Goal: Task Accomplishment & Management: Manage account settings

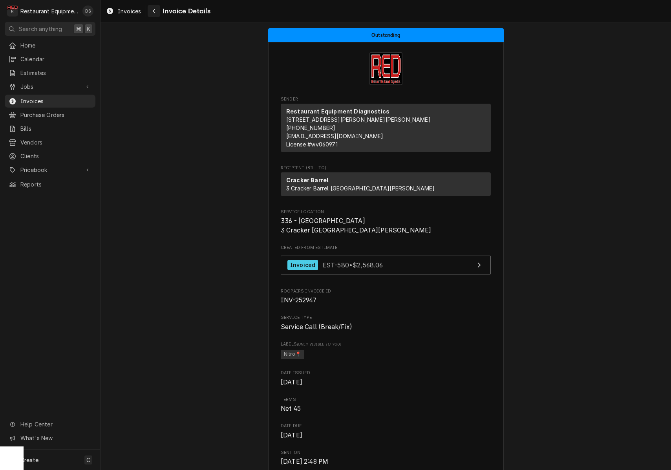
click at [157, 13] on div "Navigate back" at bounding box center [154, 11] width 8 height 8
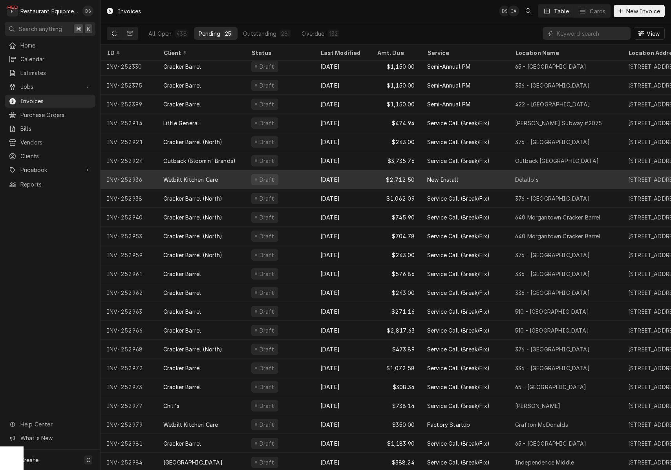
scroll to position [60, 0]
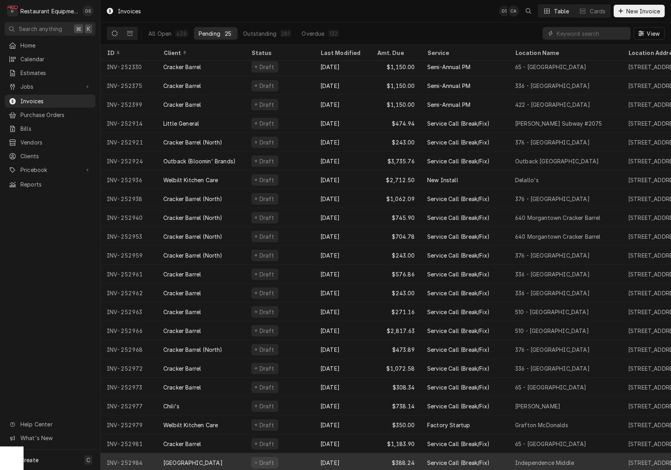
click at [358, 459] on div "Sep 30" at bounding box center [342, 462] width 57 height 19
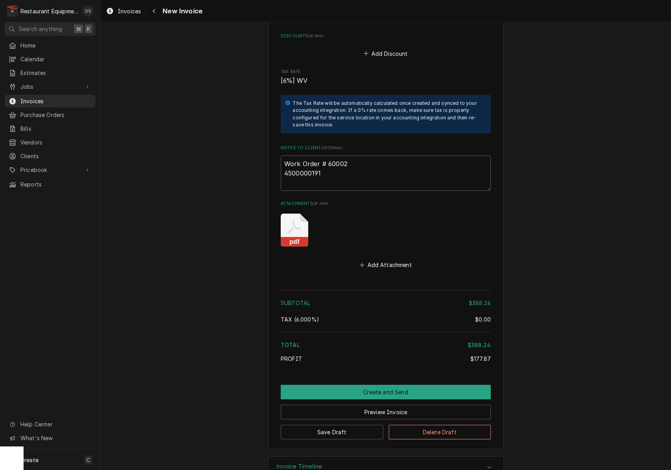
scroll to position [1427, 0]
click at [390, 385] on button "Create and Send" at bounding box center [386, 392] width 210 height 15
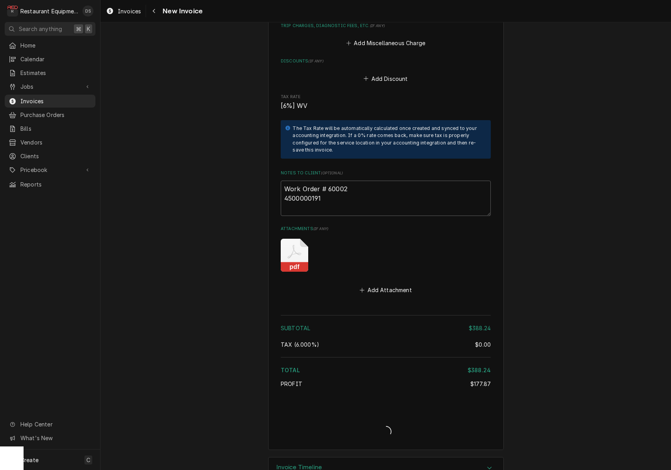
type textarea "x"
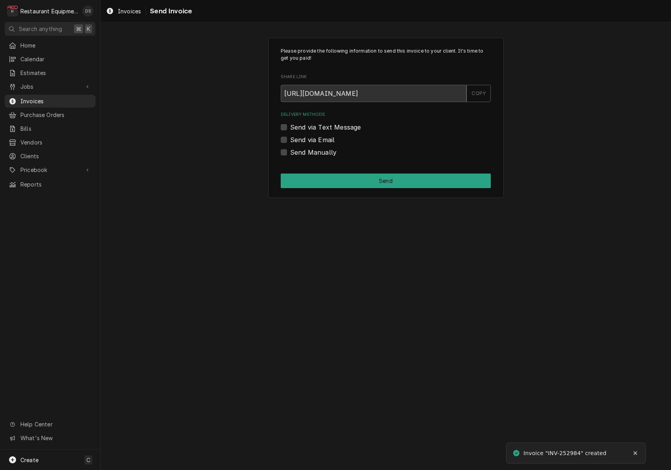
click at [290, 138] on label "Send via Email" at bounding box center [312, 139] width 44 height 9
click at [290, 138] on input "Send via Email" at bounding box center [395, 143] width 210 height 17
checkbox input "true"
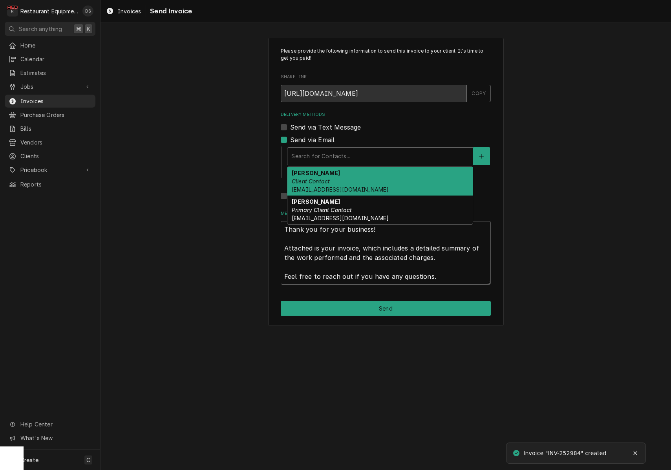
click at [362, 148] on div "Search for Contacts..." at bounding box center [379, 156] width 185 height 17
drag, startPoint x: 360, startPoint y: 174, endPoint x: 393, endPoint y: 158, distance: 36.5
click at [361, 173] on div "Darlene McNeal Client Contact smcneel@k12.wv.us" at bounding box center [379, 181] width 185 height 29
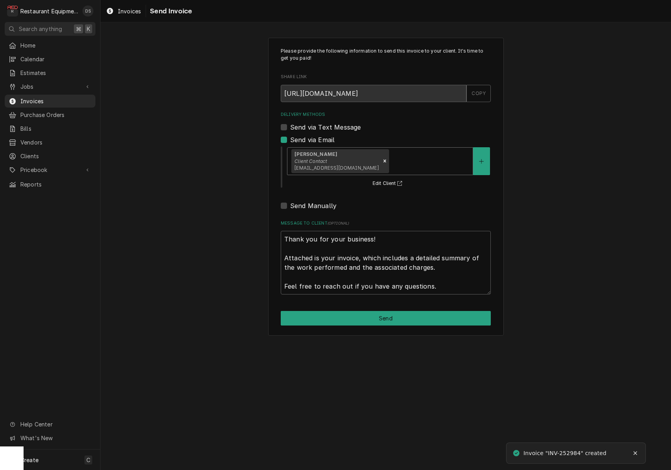
drag, startPoint x: 397, startPoint y: 154, endPoint x: 391, endPoint y: 174, distance: 20.5
click at [397, 154] on div "Delivery Methods" at bounding box center [429, 161] width 79 height 14
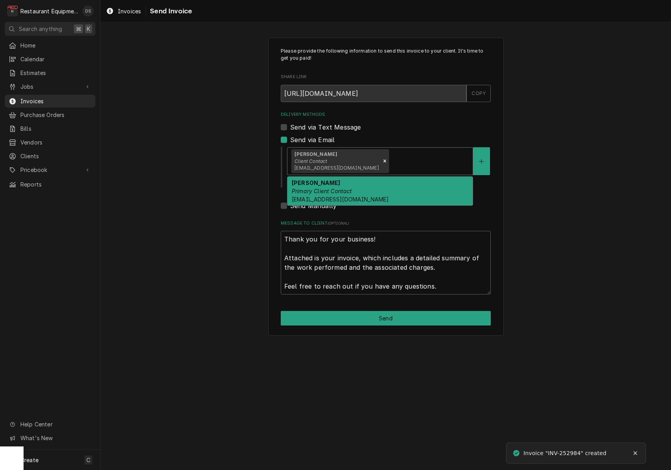
click at [387, 181] on div "Malati Reeve Primary Client Contact mreeve@k12.wv.us" at bounding box center [379, 191] width 185 height 29
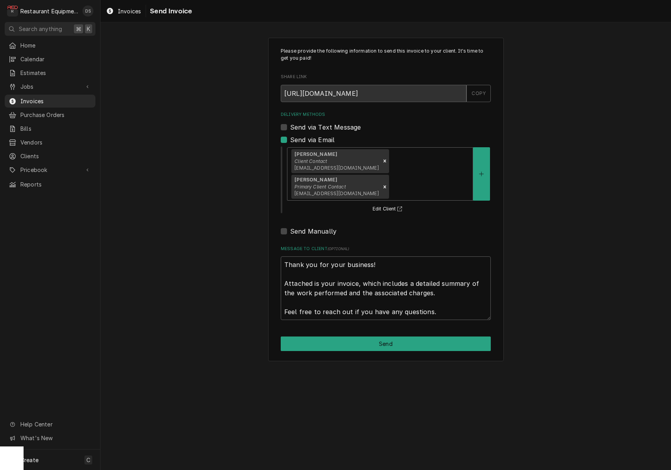
click at [404, 336] on button "Send" at bounding box center [386, 343] width 210 height 15
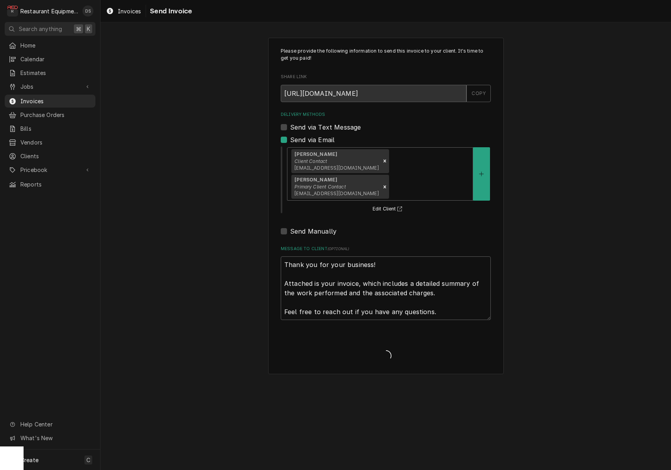
type textarea "x"
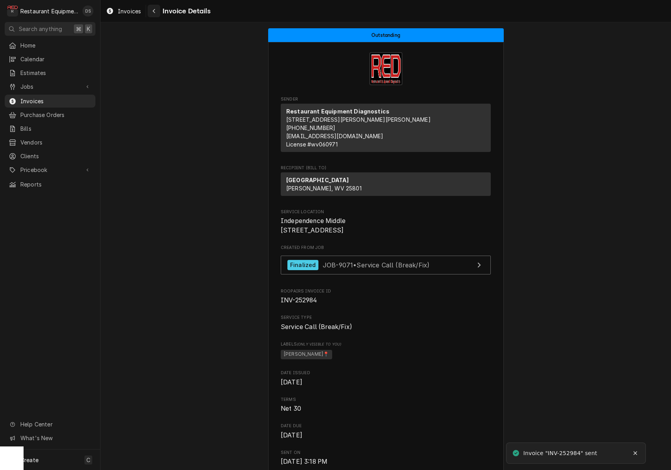
click at [155, 8] on div "Navigate back" at bounding box center [154, 11] width 8 height 8
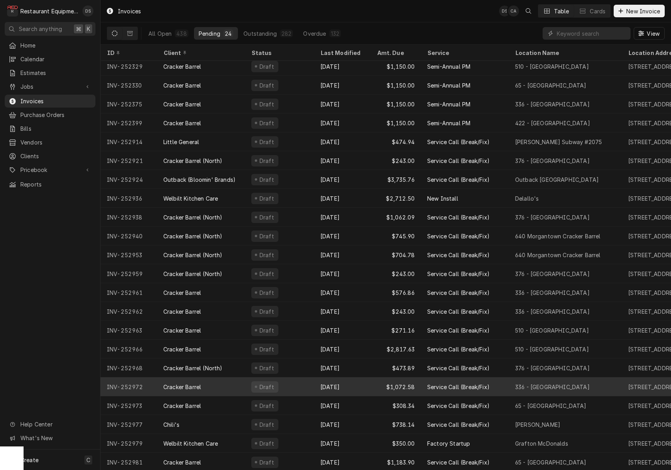
scroll to position [41, 0]
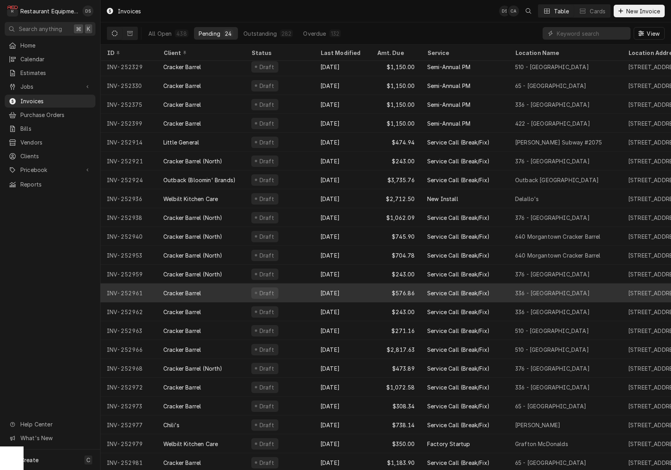
click at [308, 288] on div "Draft" at bounding box center [279, 292] width 69 height 19
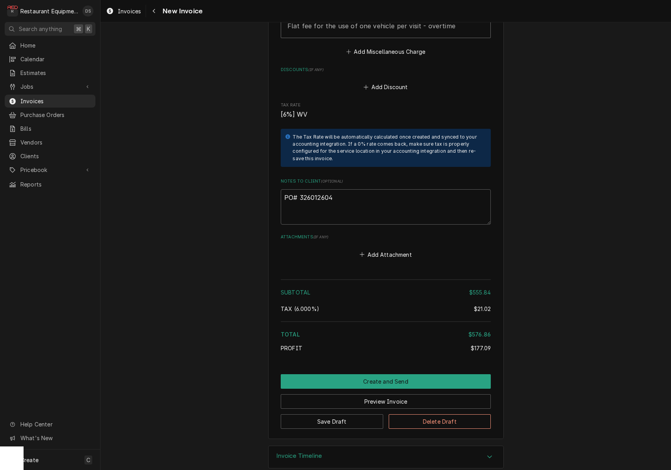
scroll to position [1442, 0]
drag, startPoint x: 342, startPoint y: 186, endPoint x: 312, endPoint y: 185, distance: 29.1
click at [300, 190] on textarea "PO# 326012604" at bounding box center [386, 207] width 210 height 35
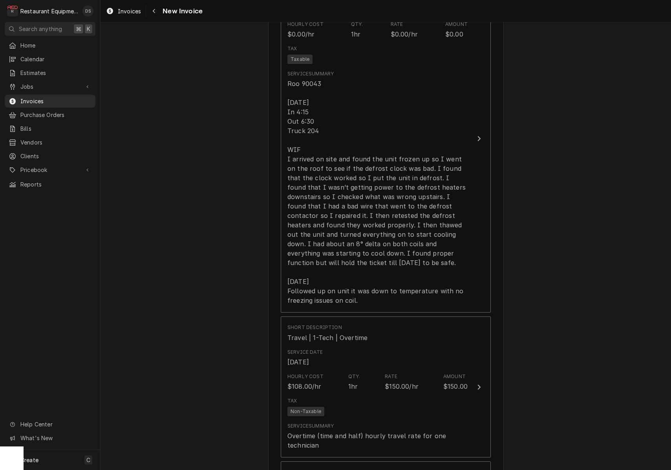
scroll to position [554, 0]
